Goal: Transaction & Acquisition: Book appointment/travel/reservation

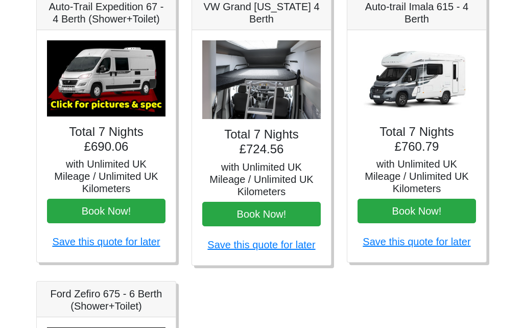
scroll to position [459, 0]
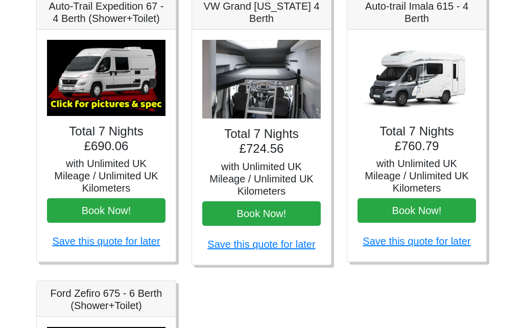
click at [427, 100] on img at bounding box center [417, 78] width 119 height 76
click at [428, 128] on h4 "Total 7 Nights £760.79" at bounding box center [417, 140] width 119 height 30
click at [445, 78] on img at bounding box center [417, 78] width 119 height 76
click at [429, 172] on h5 "with Unlimited UK Mileage / Unlimited UK Kilometers" at bounding box center [417, 176] width 119 height 37
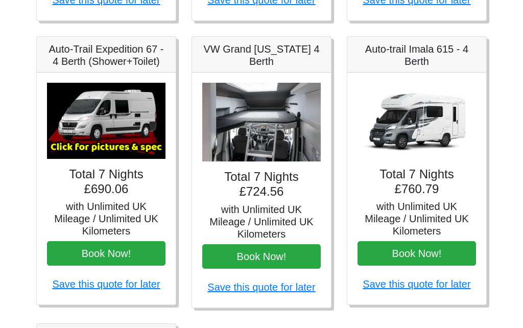
scroll to position [410, 0]
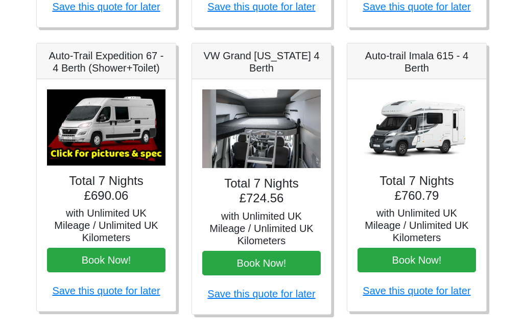
click at [416, 175] on h4 "Total 7 Nights £760.79" at bounding box center [417, 189] width 119 height 30
click at [460, 222] on h5 "with Unlimited UK Mileage / Unlimited UK Kilometers" at bounding box center [417, 225] width 119 height 37
click at [441, 224] on h5 "with Unlimited UK Mileage / Unlimited UK Kilometers" at bounding box center [417, 225] width 119 height 37
click at [263, 182] on h4 "Total 7 Nights £724.56" at bounding box center [261, 191] width 119 height 30
click at [283, 124] on img at bounding box center [261, 128] width 119 height 79
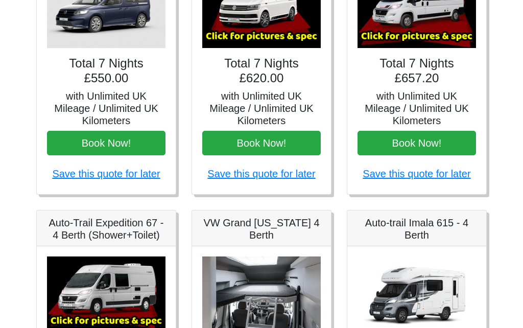
scroll to position [240, 0]
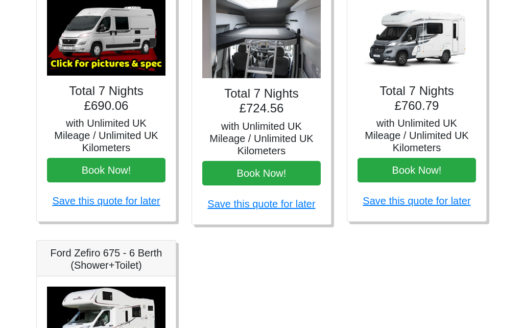
scroll to position [497, 0]
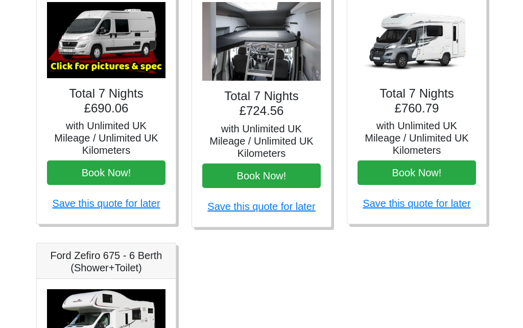
click at [443, 88] on h4 "Total 7 Nights £760.79" at bounding box center [417, 101] width 119 height 30
click at [417, 165] on button "Book Now!" at bounding box center [417, 173] width 119 height 25
